Goal: Transaction & Acquisition: Book appointment/travel/reservation

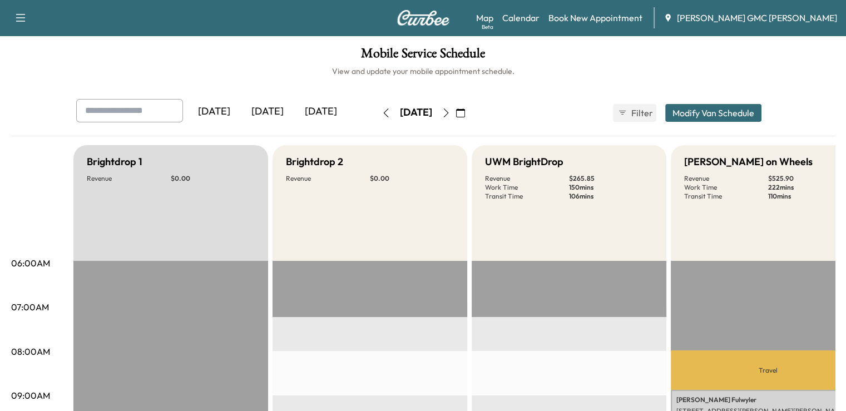
click at [241, 107] on div "[DATE]" at bounding box center [267, 112] width 53 height 26
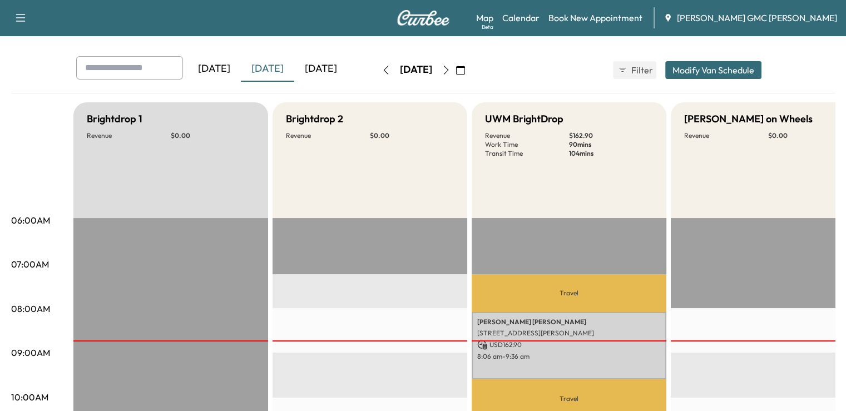
scroll to position [42, 0]
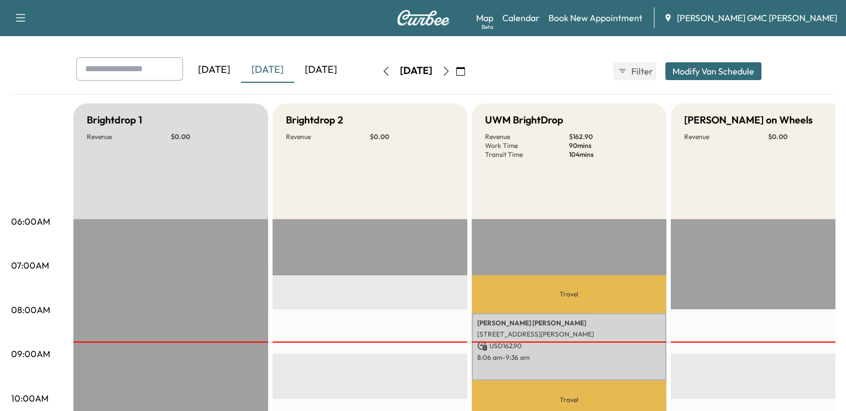
click at [762, 70] on button "Modify Van Schedule" at bounding box center [713, 71] width 96 height 18
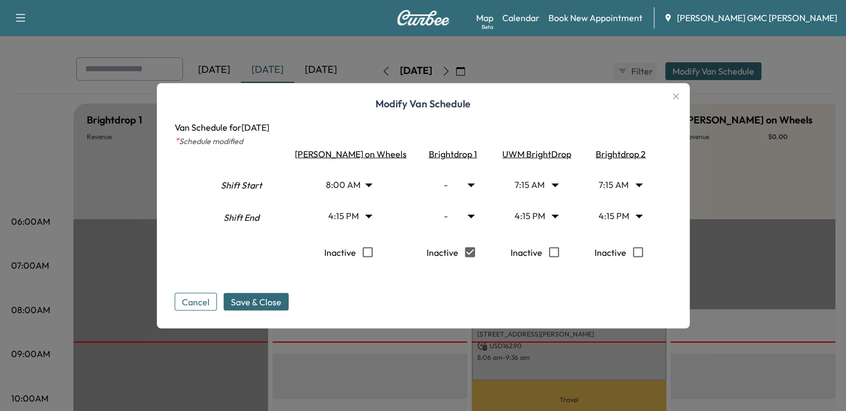
click at [217, 300] on button "Cancel" at bounding box center [196, 302] width 42 height 18
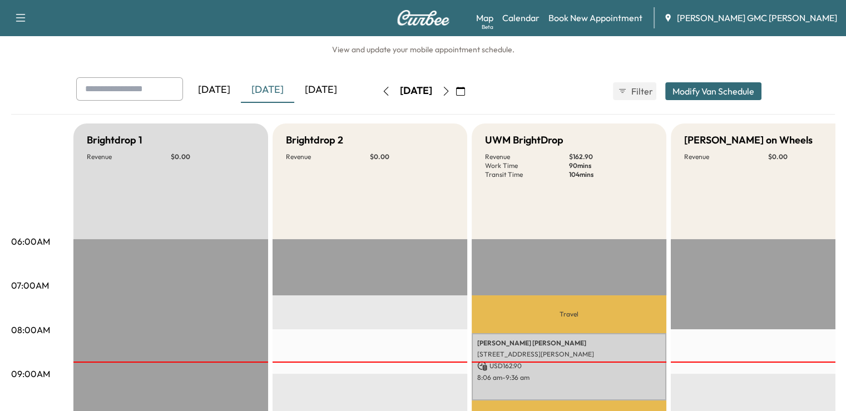
scroll to position [0, 0]
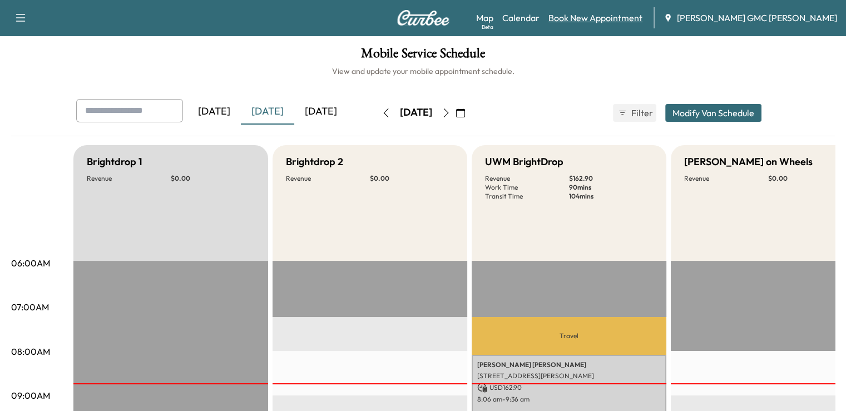
click at [614, 18] on link "Book New Appointment" at bounding box center [596, 17] width 94 height 13
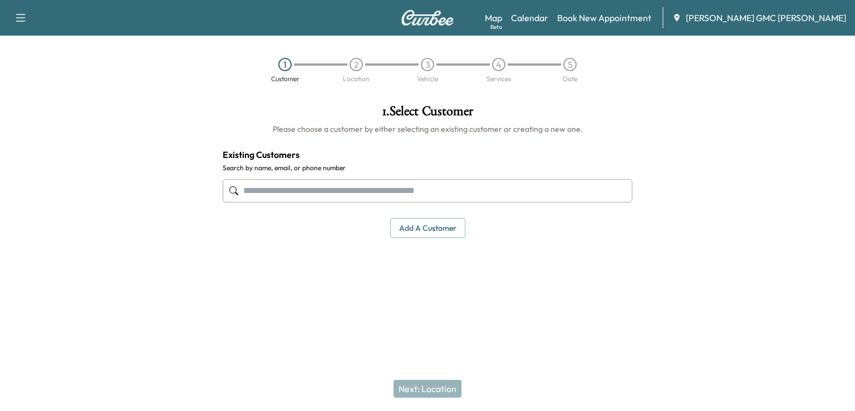
click at [462, 197] on input "text" at bounding box center [428, 190] width 410 height 23
type input "*"
click at [445, 224] on button "Add a customer" at bounding box center [427, 228] width 75 height 21
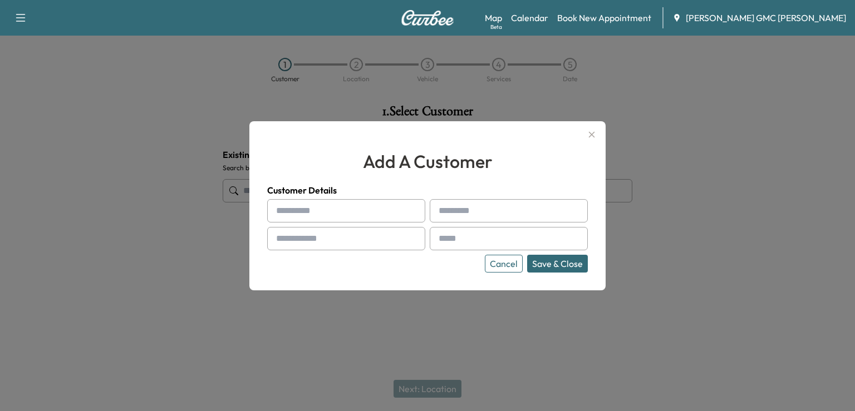
click at [384, 217] on input "text" at bounding box center [346, 210] width 158 height 23
type input "*****"
click at [353, 238] on input "text" at bounding box center [346, 238] width 158 height 23
type input "**********"
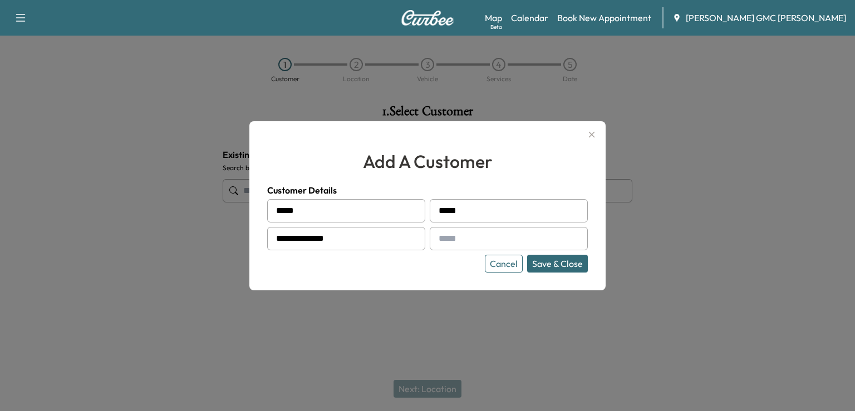
click at [491, 239] on input "text" at bounding box center [509, 238] width 158 height 23
click at [663, 224] on div at bounding box center [427, 205] width 855 height 411
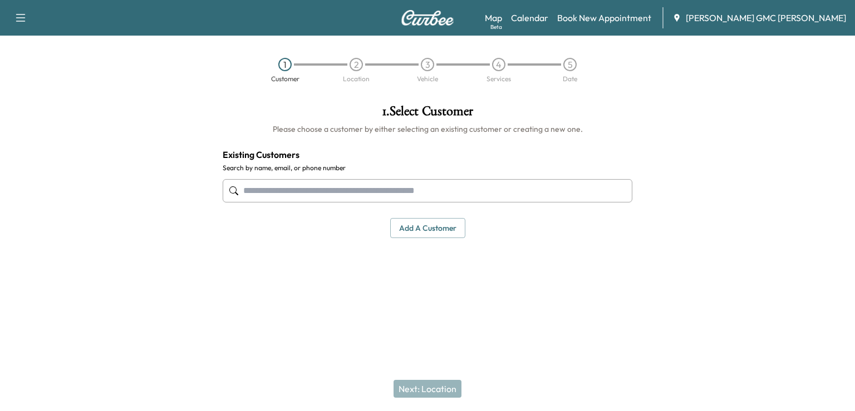
click at [405, 233] on button "Add a customer" at bounding box center [427, 228] width 75 height 21
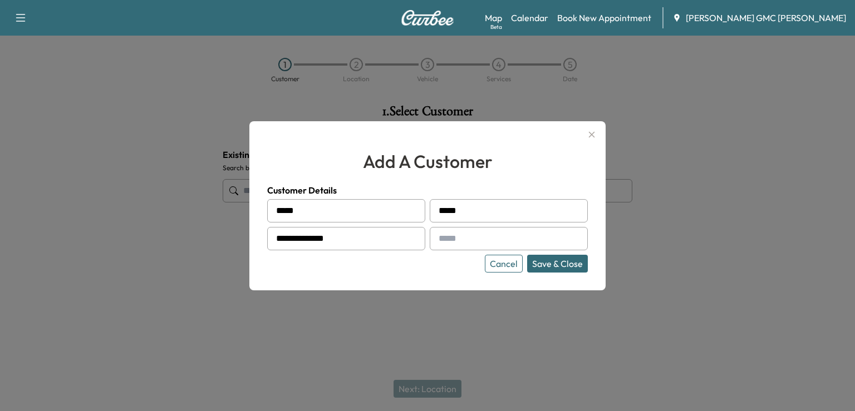
click at [467, 244] on input "text" at bounding box center [509, 238] width 158 height 23
type input "**********"
click at [549, 259] on button "Save & Close" at bounding box center [557, 264] width 61 height 18
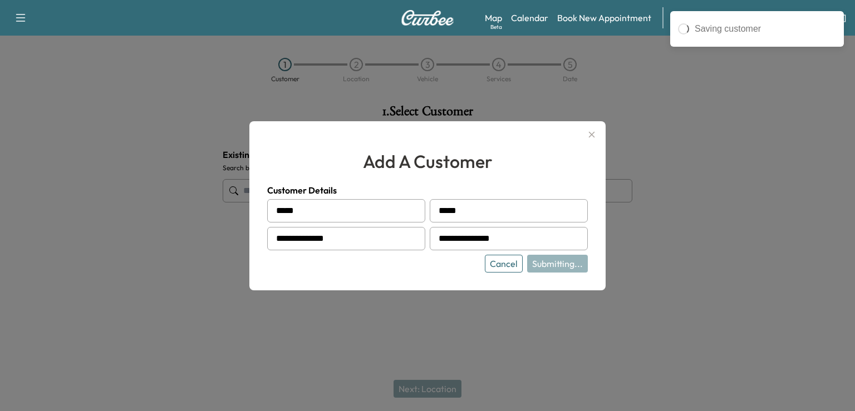
type input "**********"
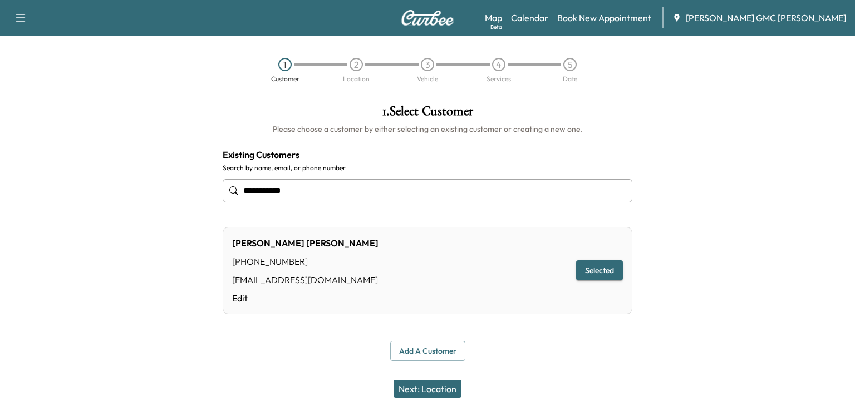
click at [441, 388] on button "Next: Location" at bounding box center [427, 389] width 68 height 18
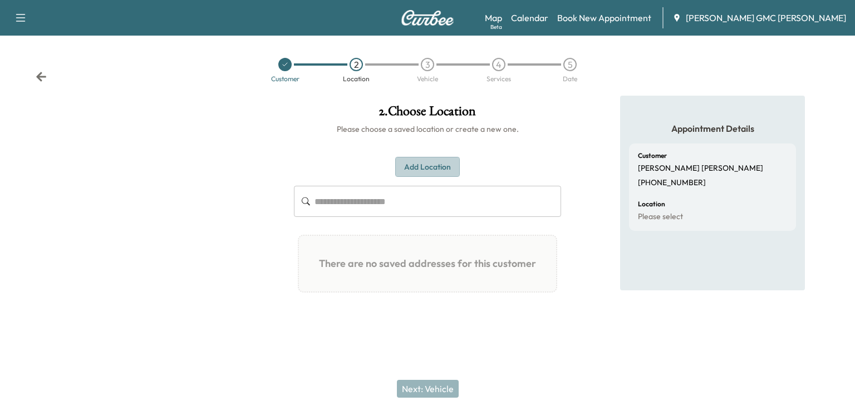
click at [441, 176] on button "Add Location" at bounding box center [427, 167] width 65 height 21
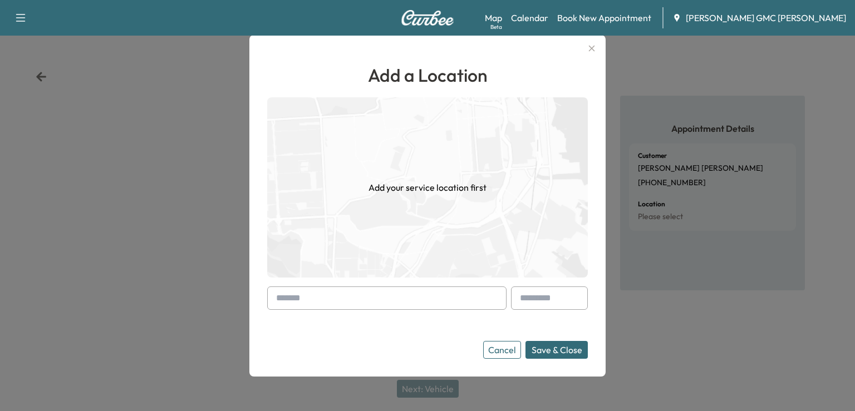
click at [439, 304] on input "text" at bounding box center [386, 298] width 239 height 23
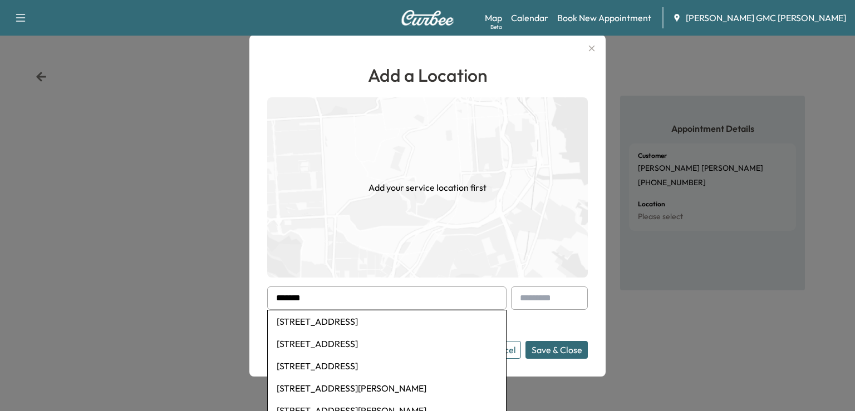
click at [436, 322] on li "[STREET_ADDRESS]" at bounding box center [387, 321] width 238 height 22
type input "**********"
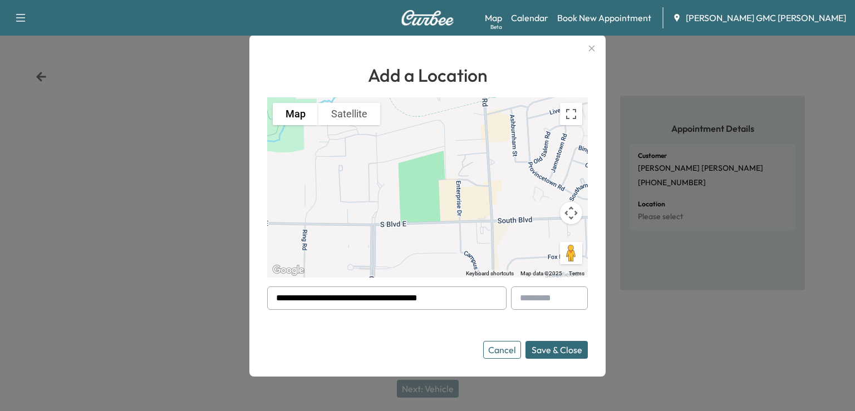
click at [558, 347] on button "Save & Close" at bounding box center [556, 350] width 62 height 18
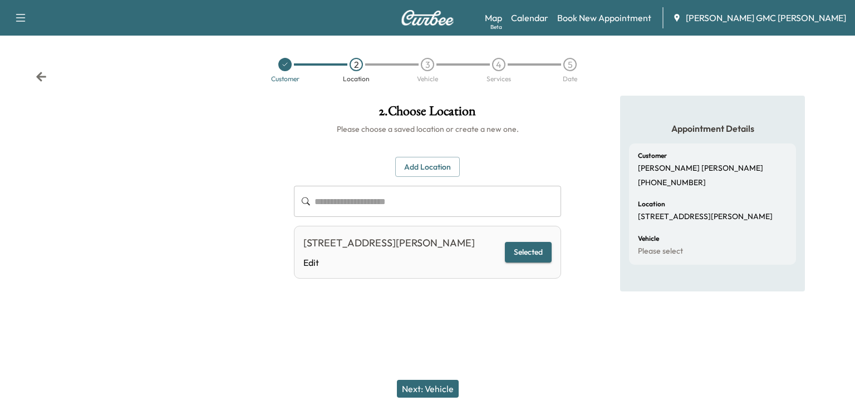
click at [445, 382] on button "Next: Vehicle" at bounding box center [428, 389] width 62 height 18
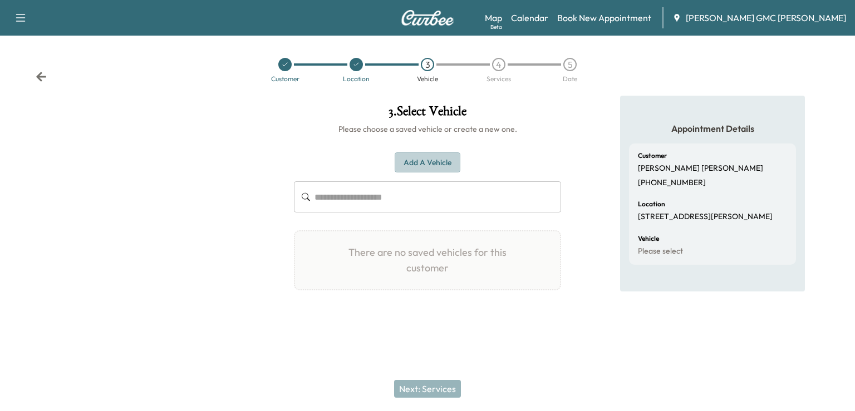
click at [441, 170] on button "Add a Vehicle" at bounding box center [427, 162] width 66 height 21
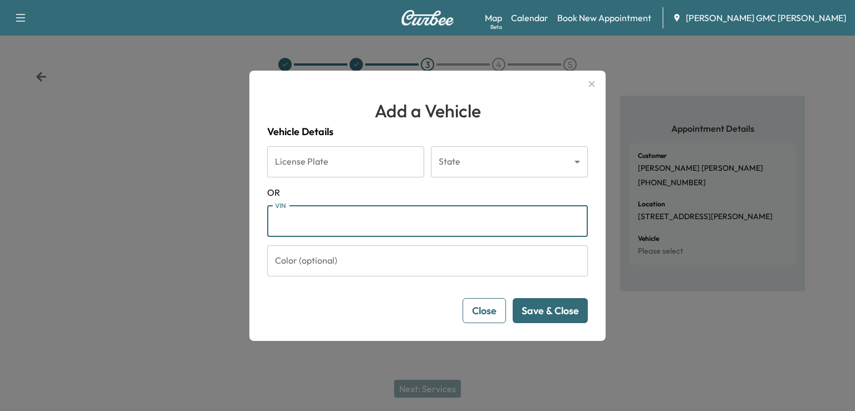
click at [356, 220] on input "VIN" at bounding box center [427, 221] width 320 height 31
type input "**********"
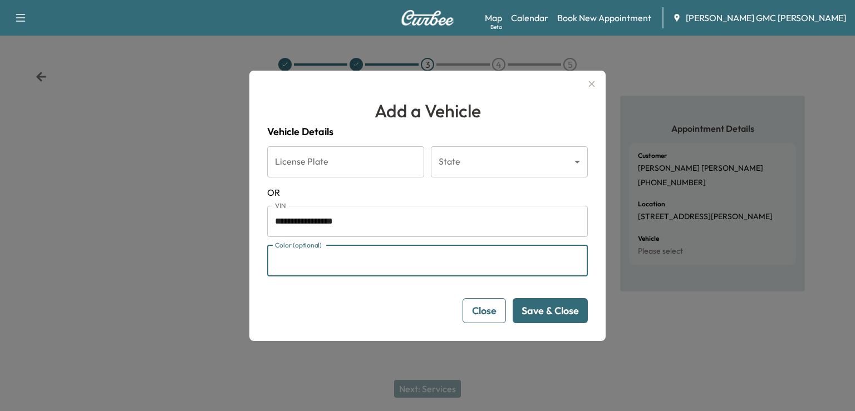
click at [546, 273] on input "Color (optional)" at bounding box center [427, 260] width 320 height 31
type input "****"
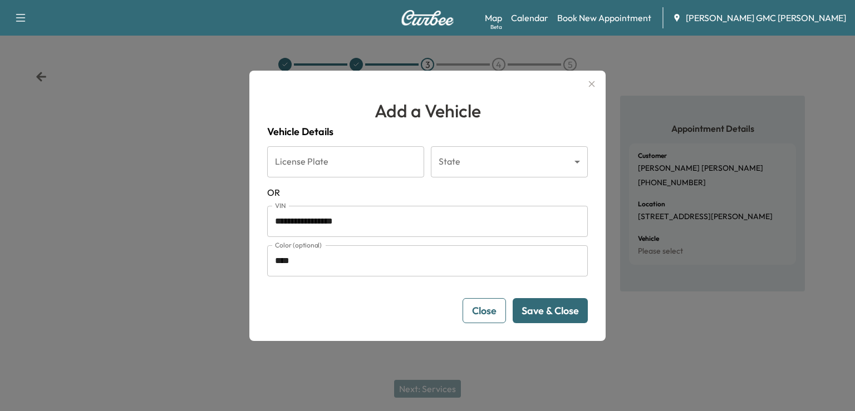
click at [549, 321] on button "Save & Close" at bounding box center [549, 310] width 75 height 25
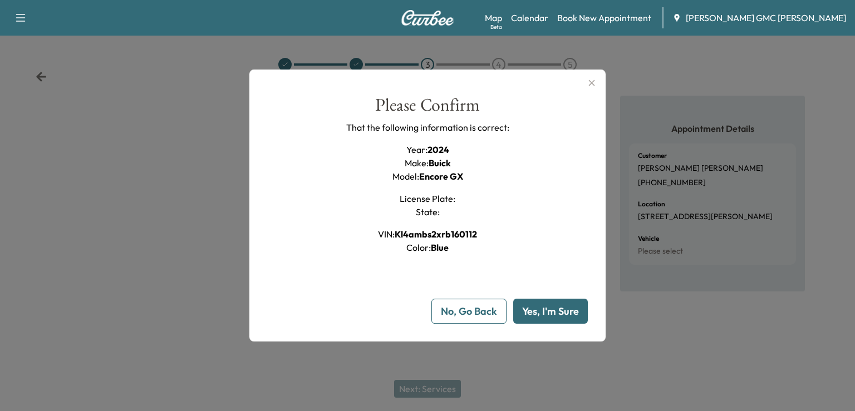
click at [554, 302] on button "Yes, I'm Sure" at bounding box center [550, 311] width 75 height 25
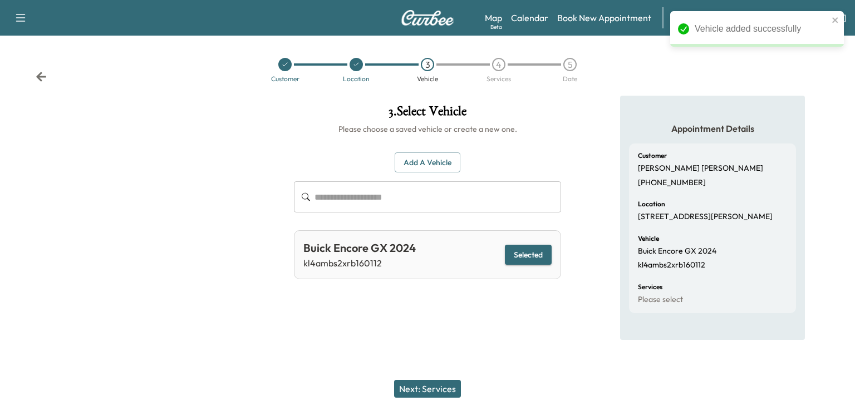
click at [443, 382] on button "Next: Services" at bounding box center [427, 389] width 67 height 18
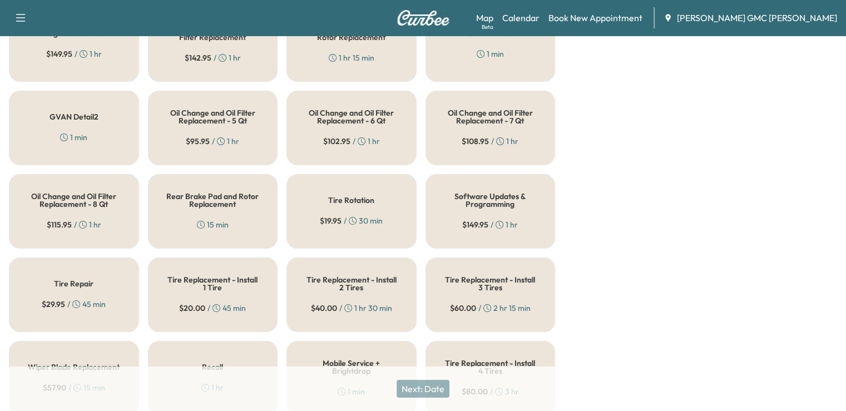
scroll to position [475, 0]
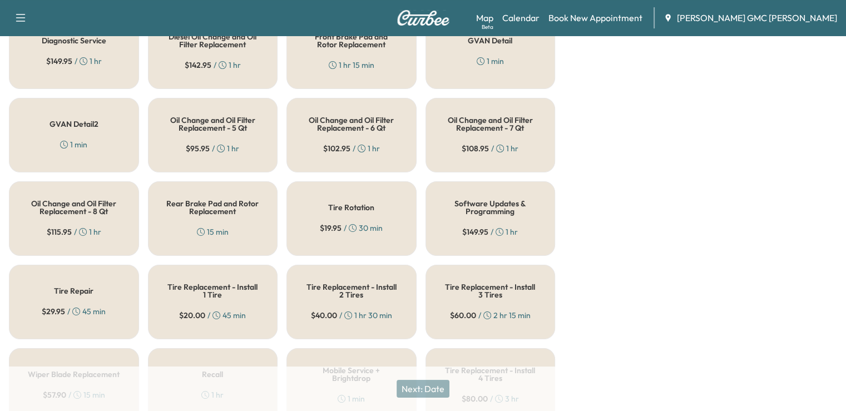
click at [238, 116] on h5 "Oil Change and Oil Filter Replacement - 5 Qt" at bounding box center [212, 124] width 93 height 16
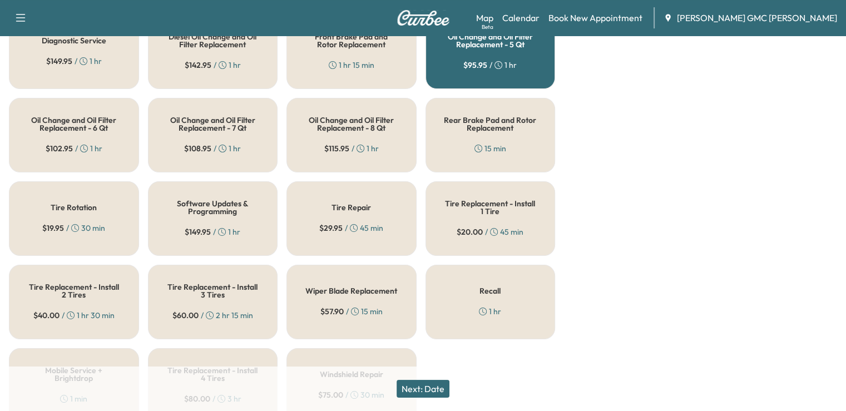
click at [106, 200] on div "Tire Rotation $ 19.95 / 30 min" at bounding box center [74, 218] width 130 height 75
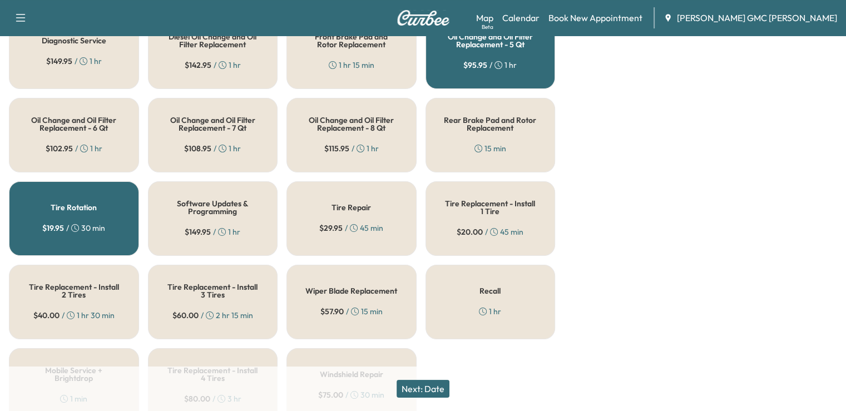
click at [432, 384] on button "Next: Date" at bounding box center [423, 389] width 53 height 18
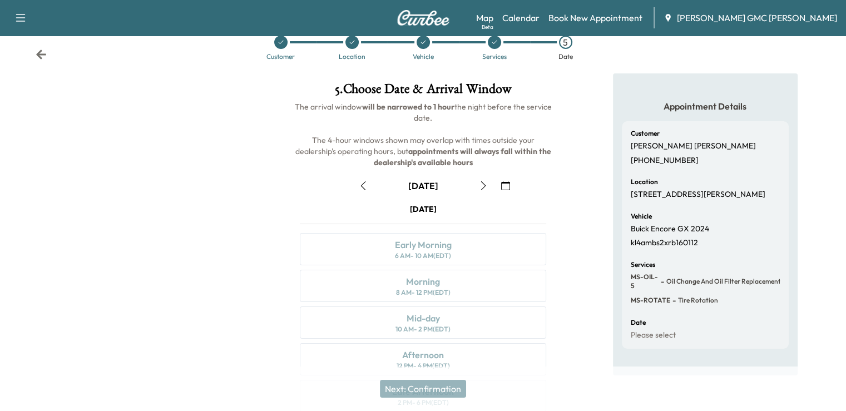
scroll to position [144, 0]
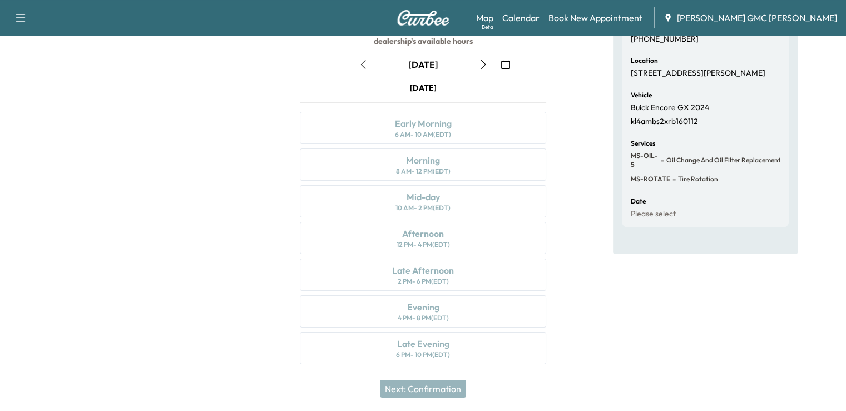
click at [362, 62] on icon "button" at bounding box center [363, 64] width 9 height 9
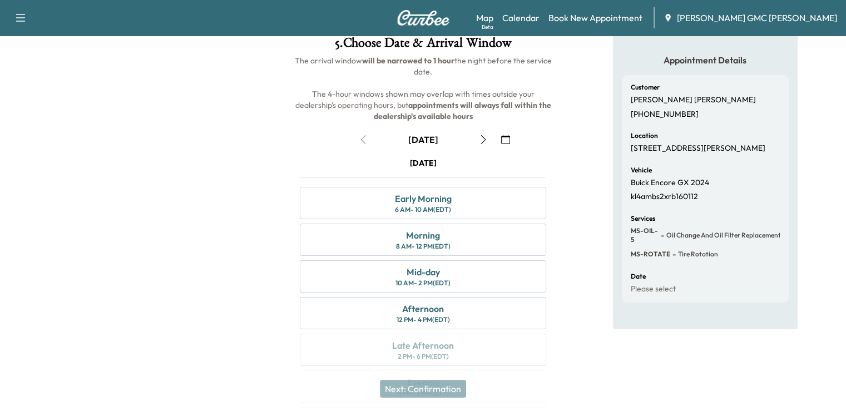
scroll to position [71, 0]
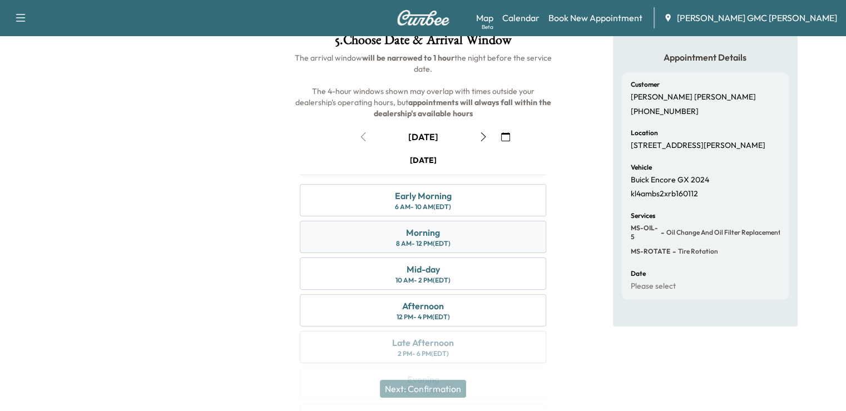
click at [413, 238] on div "Morning" at bounding box center [423, 232] width 34 height 13
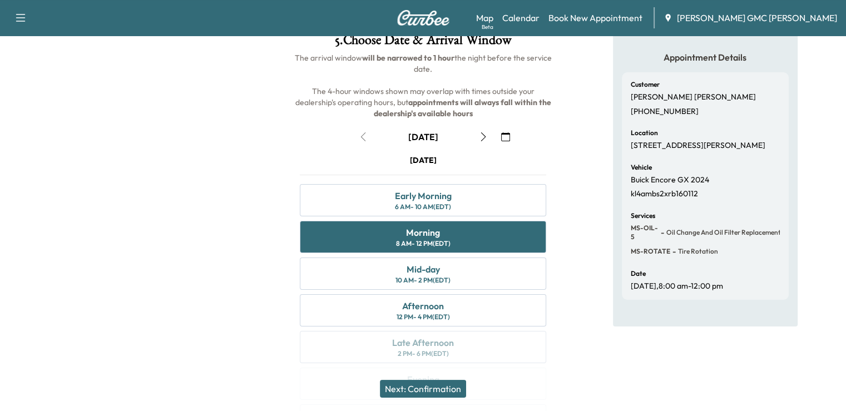
click at [458, 393] on button "Next: Confirmation" at bounding box center [423, 389] width 86 height 18
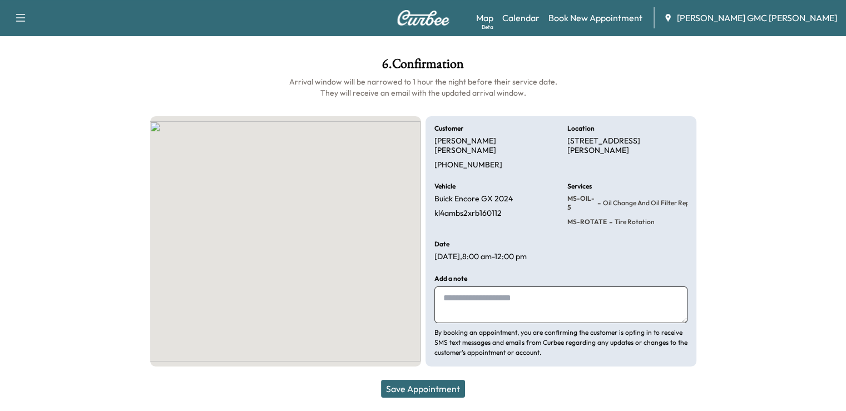
scroll to position [37, 0]
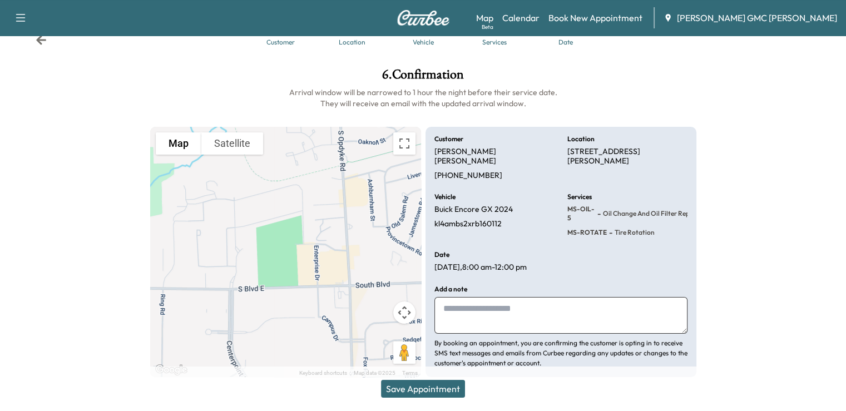
click at [458, 393] on button "Save Appointment" at bounding box center [423, 389] width 84 height 18
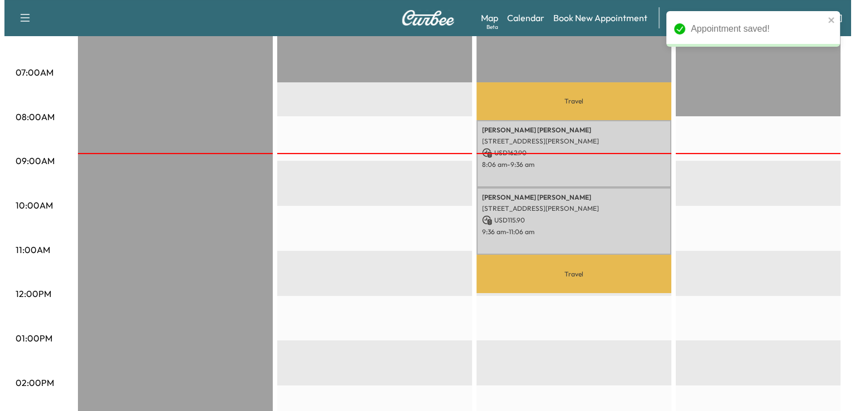
scroll to position [86, 0]
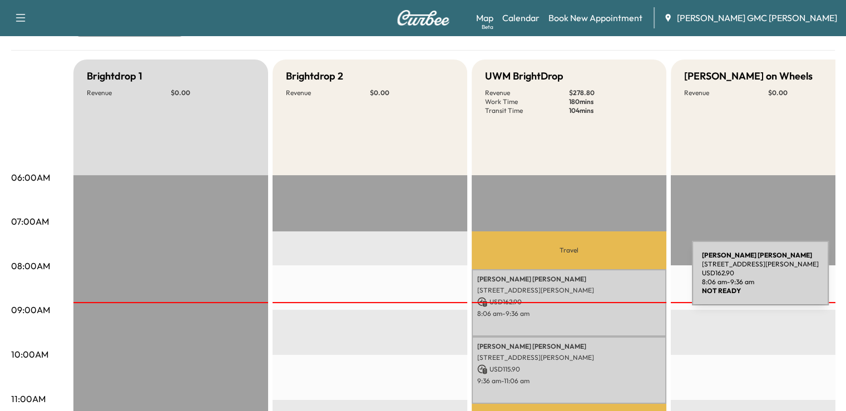
click at [609, 280] on p "[PERSON_NAME]" at bounding box center [569, 279] width 184 height 9
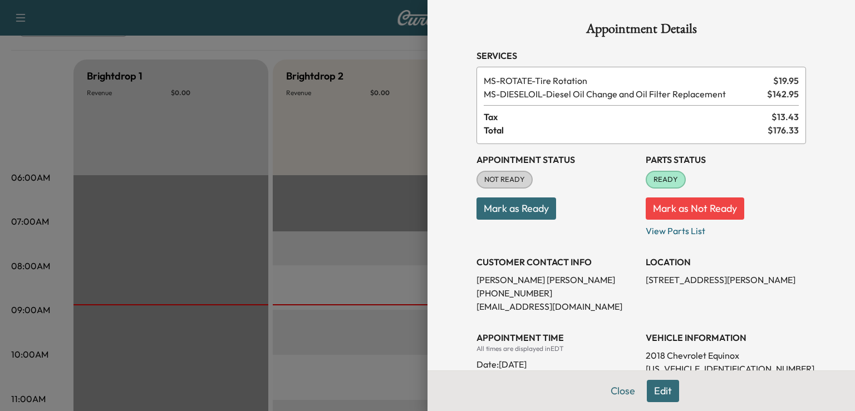
click at [388, 246] on div at bounding box center [427, 205] width 855 height 411
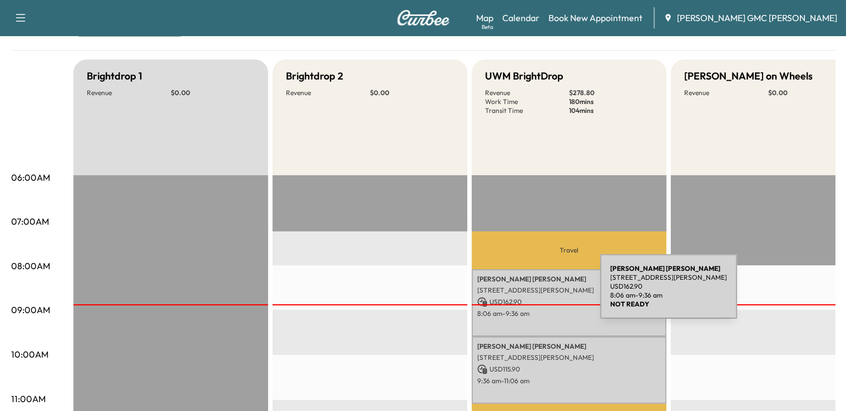
click at [517, 293] on div "[PERSON_NAME] [STREET_ADDRESS][PERSON_NAME] USD 162.90 8:06 am - 9:36 am" at bounding box center [569, 302] width 195 height 67
